Goal: Task Accomplishment & Management: Manage account settings

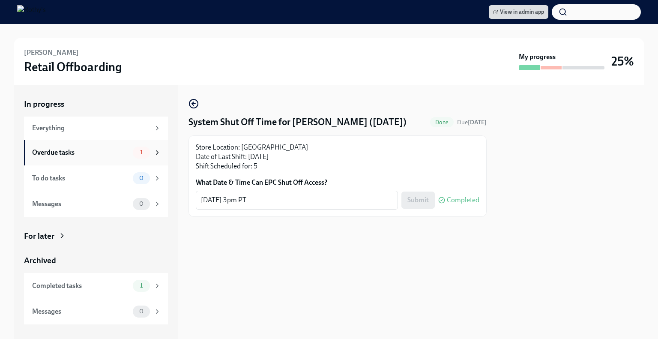
click at [106, 155] on div "Overdue tasks" at bounding box center [80, 152] width 97 height 9
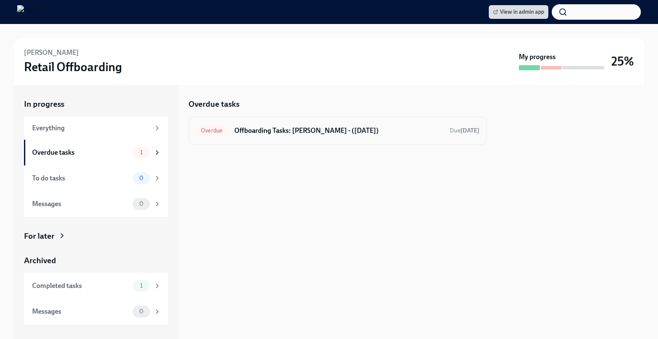
click at [298, 131] on h6 "Offboarding Tasks: [PERSON_NAME] - ([DATE])" at bounding box center [338, 130] width 209 height 9
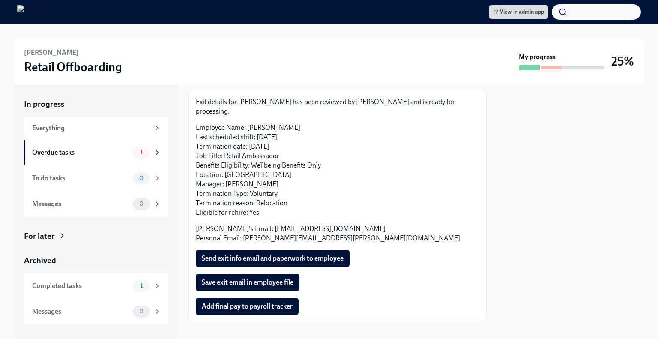
scroll to position [46, 0]
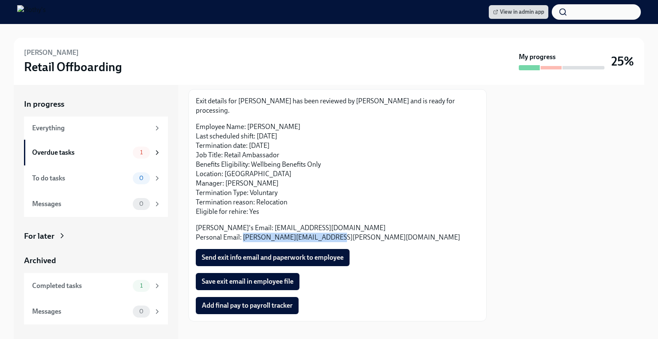
drag, startPoint x: 329, startPoint y: 229, endPoint x: 243, endPoint y: 230, distance: 85.7
click at [243, 230] on p "[PERSON_NAME]'s Email: [EMAIL_ADDRESS][DOMAIN_NAME] Personal Email: [PERSON_NAM…" at bounding box center [338, 232] width 284 height 19
copy p "[PERSON_NAME][EMAIL_ADDRESS][PERSON_NAME][DOMAIN_NAME]"
drag, startPoint x: 295, startPoint y: 118, endPoint x: 248, endPoint y: 117, distance: 47.2
click at [248, 122] on p "Employee Name: [PERSON_NAME] Last scheduled shift: [DATE] Termination date: [DA…" at bounding box center [338, 169] width 284 height 94
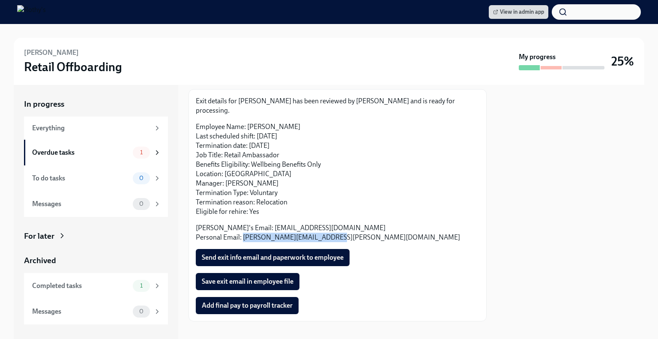
copy p "[PERSON_NAME]"
click at [297, 253] on span "Send exit info email and paperwork to employee" at bounding box center [273, 257] width 142 height 9
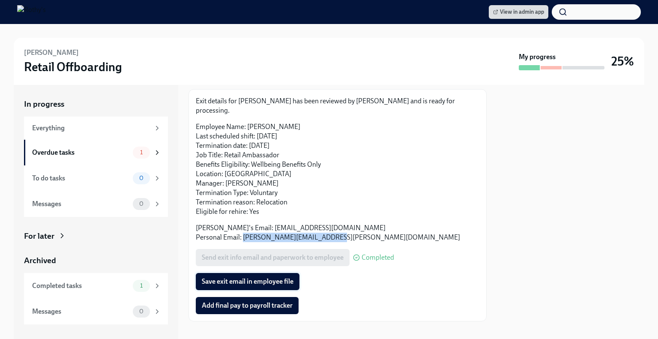
click at [249, 277] on span "Save exit email in employee file" at bounding box center [248, 281] width 92 height 9
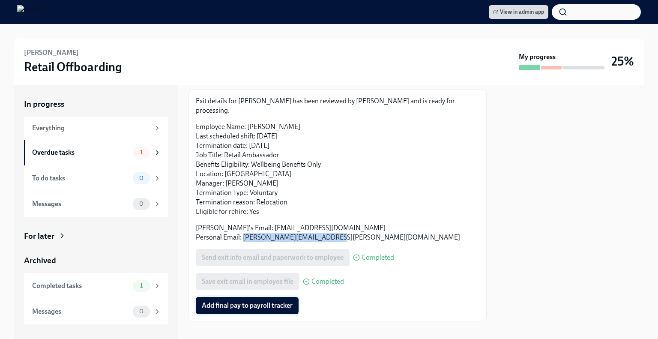
click at [266, 301] on span "Add final pay to payroll tracker" at bounding box center [247, 305] width 91 height 9
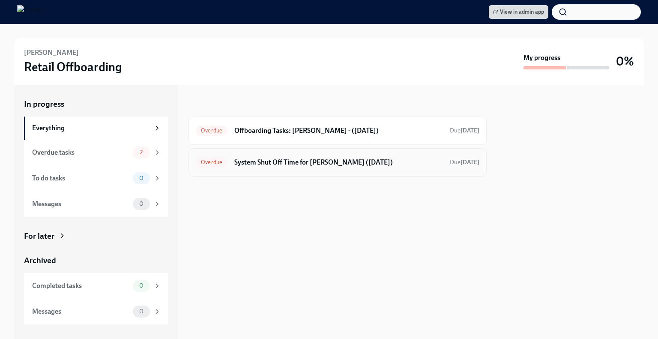
click at [271, 161] on h6 "System Shut Off Time for [PERSON_NAME] ([DATE])" at bounding box center [338, 162] width 209 height 9
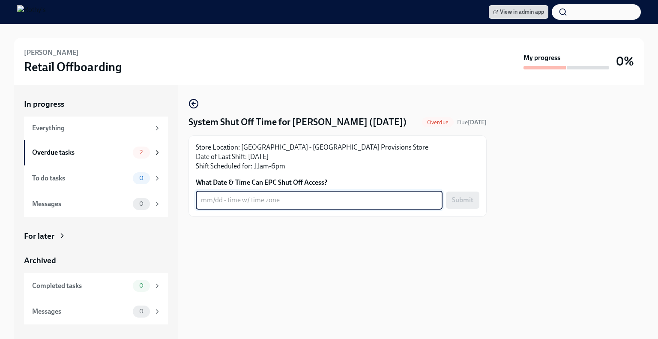
click at [252, 205] on textarea "What Date & Time Can EPC Shut Off Access?" at bounding box center [319, 200] width 237 height 10
type textarea "8/24 - 6:30pm ET"
click at [463, 204] on span "Submit" at bounding box center [462, 200] width 21 height 9
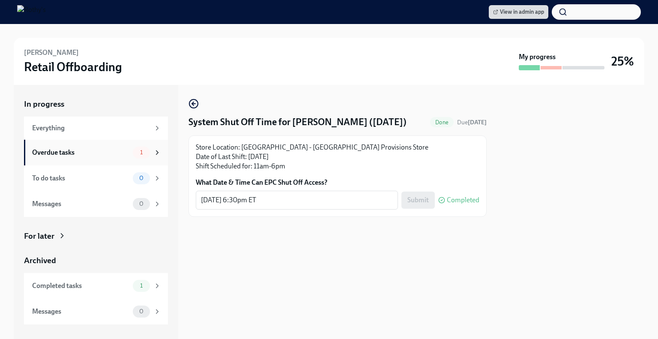
click at [78, 159] on div "Overdue tasks 1" at bounding box center [96, 153] width 144 height 26
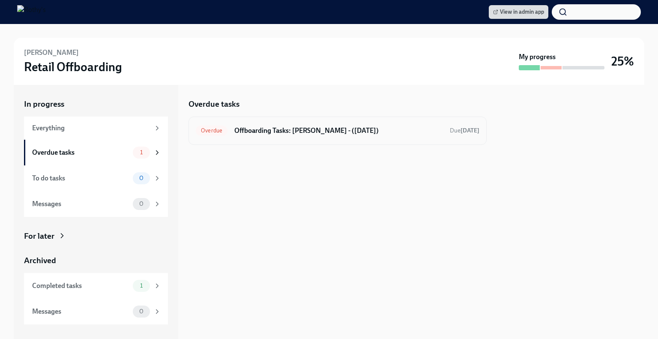
click at [317, 125] on div "Overdue Offboarding Tasks: Isabella - (08/24/2025) Due 4 days ago" at bounding box center [338, 131] width 284 height 14
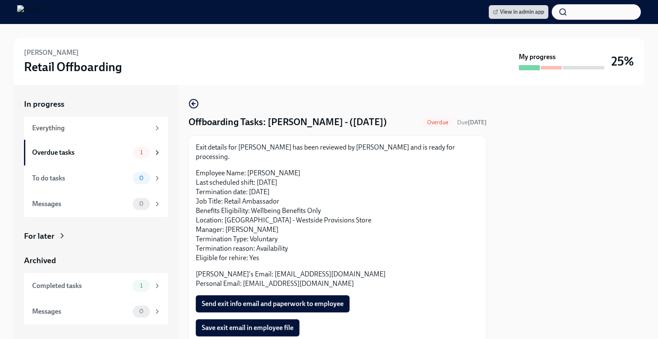
scroll to position [43, 0]
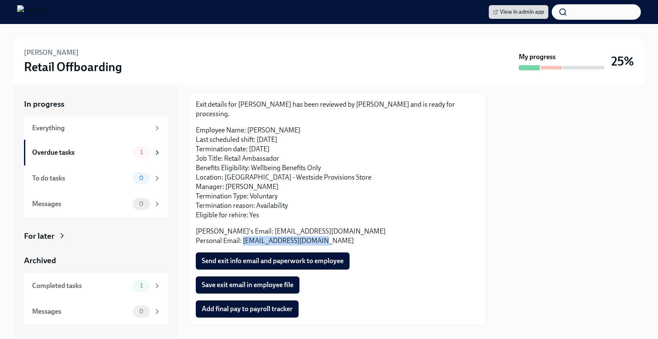
drag, startPoint x: 317, startPoint y: 231, endPoint x: 243, endPoint y: 233, distance: 74.2
click at [243, 233] on p "Rothy's Email: iareiza@rothys.com Personal Email: isa.areiza01@gmail.com" at bounding box center [338, 236] width 284 height 19
copy p "isa.areiza01@gmail.com"
drag, startPoint x: 292, startPoint y: 120, endPoint x: 247, endPoint y: 117, distance: 44.7
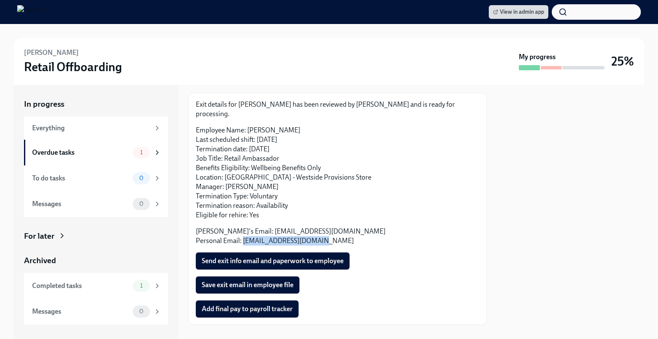
click at [247, 126] on p "Employee Name: Isabella Areiza Last scheduled shift: 08/24/2025 Termination dat…" at bounding box center [338, 173] width 284 height 94
copy p "Isabella Areiza"
click at [264, 257] on span "Send exit info email and paperwork to employee" at bounding box center [273, 261] width 142 height 9
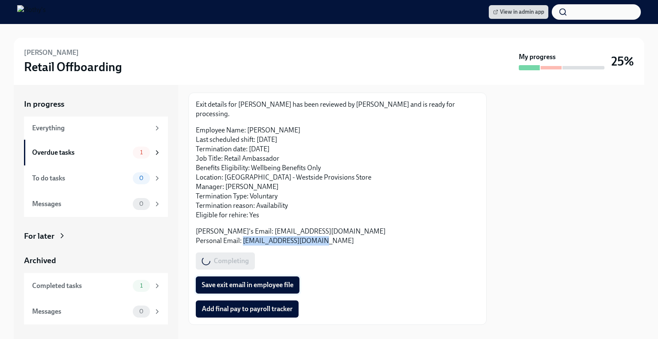
click at [249, 281] on span "Save exit email in employee file" at bounding box center [248, 285] width 92 height 9
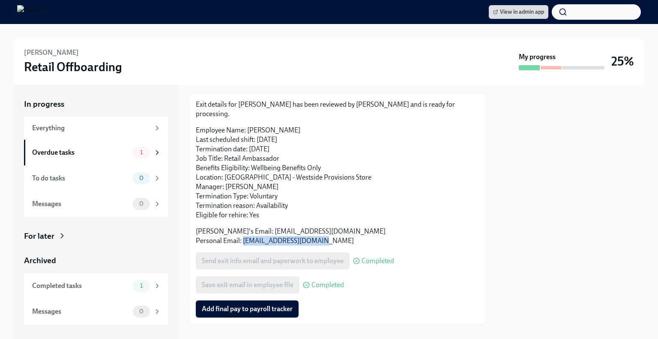
click at [280, 126] on p "Employee Name: Isabella Areiza Last scheduled shift: 08/24/2025 Termination dat…" at bounding box center [338, 173] width 284 height 94
drag, startPoint x: 294, startPoint y: 121, endPoint x: 247, endPoint y: 117, distance: 46.9
click at [247, 126] on p "Employee Name: Isabella Areiza Last scheduled shift: 08/24/2025 Termination dat…" at bounding box center [338, 173] width 284 height 94
copy p "Isabella Areiza"
click at [231, 305] on span "Add final pay to payroll tracker" at bounding box center [247, 309] width 91 height 9
